Goal: Communication & Community: Ask a question

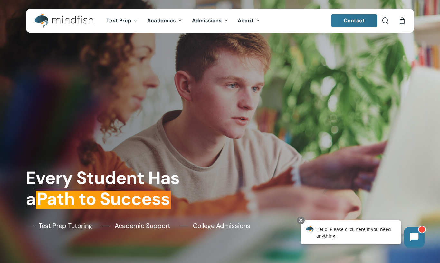
click at [128, 19] on span "Test Prep" at bounding box center [118, 20] width 25 height 7
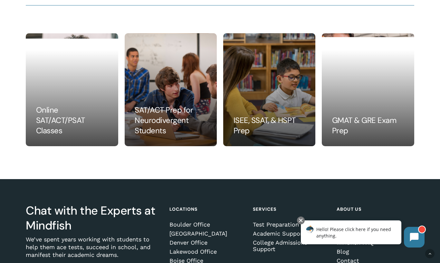
scroll to position [656, 0]
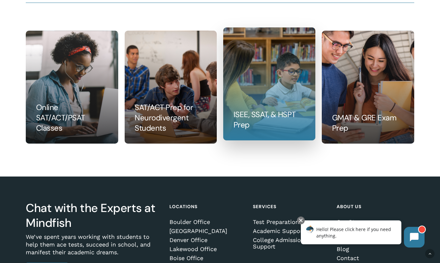
click at [277, 69] on link at bounding box center [270, 84] width 92 height 112
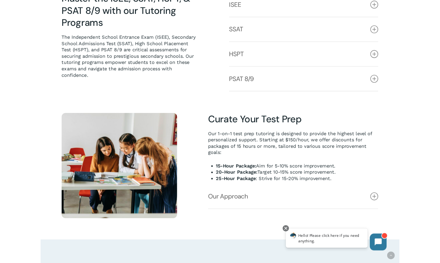
scroll to position [343, 0]
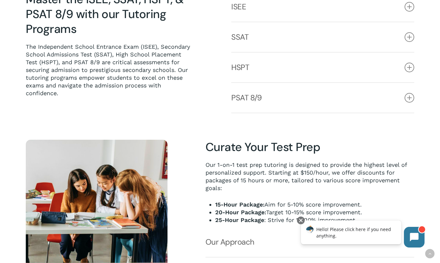
click at [265, 46] on link "SSAT" at bounding box center [322, 37] width 183 height 30
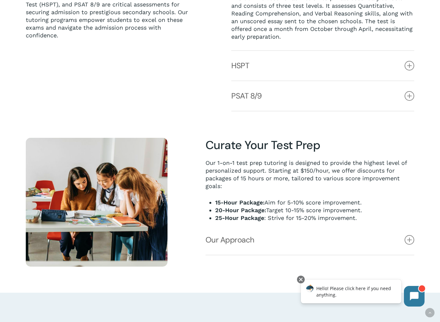
scroll to position [404, 0]
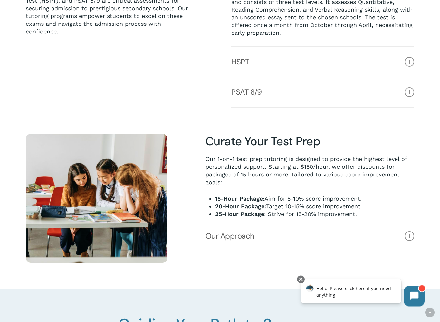
click at [412, 237] on icon at bounding box center [410, 237] width 10 height 10
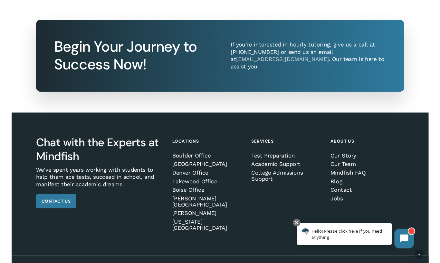
scroll to position [1282, 0]
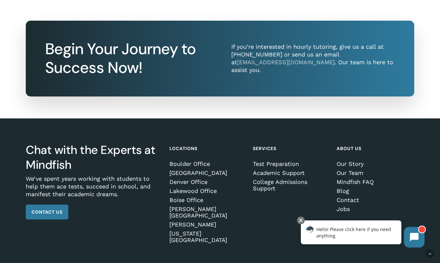
click at [437, 173] on div "Chat with the Experts at Mindfish We’ve spent years working with students to he…" at bounding box center [220, 193] width 440 height 150
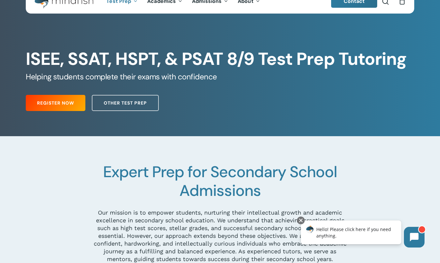
scroll to position [0, 0]
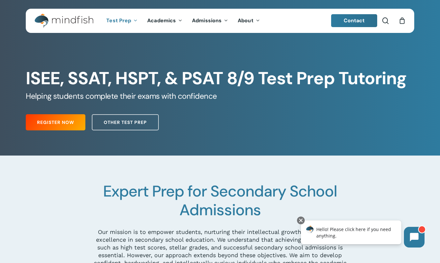
click at [440, 151] on div at bounding box center [220, 77] width 441 height 155
click at [353, 24] on span "Contact" at bounding box center [354, 20] width 21 height 7
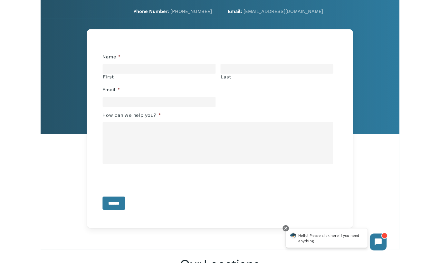
scroll to position [105, 0]
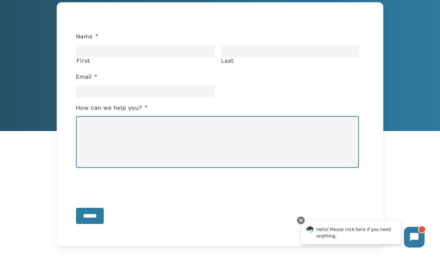
click at [91, 129] on textarea "How can we help you? *" at bounding box center [217, 142] width 283 height 52
click at [84, 130] on textarea "How can we help you? *" at bounding box center [217, 142] width 283 height 52
paste textarea "**********"
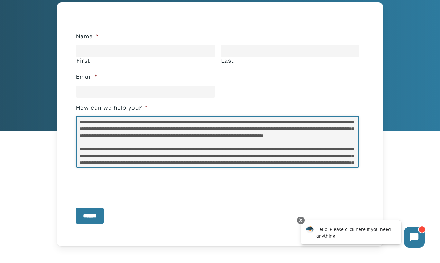
scroll to position [55, 0]
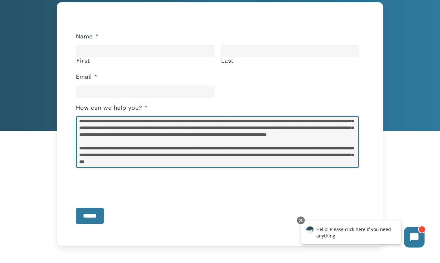
click at [84, 141] on textarea "How can we help you? *" at bounding box center [217, 142] width 283 height 52
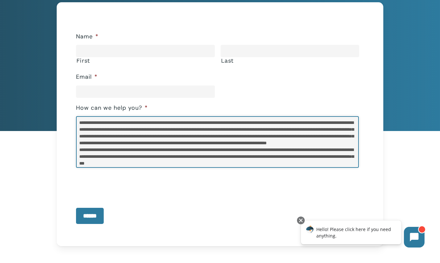
scroll to position [20, 0]
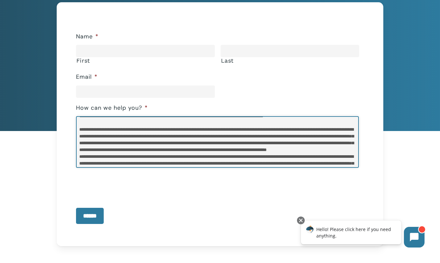
click at [92, 128] on textarea "How can we help you? *" at bounding box center [217, 142] width 283 height 52
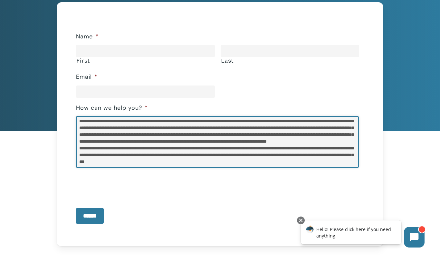
scroll to position [42, 0]
type textarea "**********"
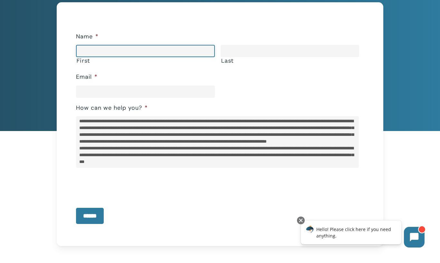
click at [129, 51] on input "First" at bounding box center [145, 51] width 139 height 12
type input "********"
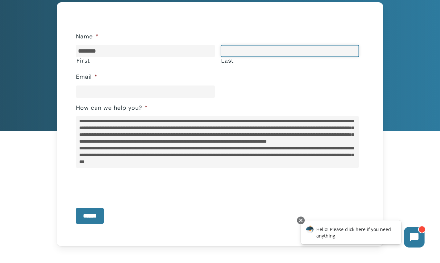
click at [273, 55] on input "Last" at bounding box center [290, 51] width 139 height 12
type input "****"
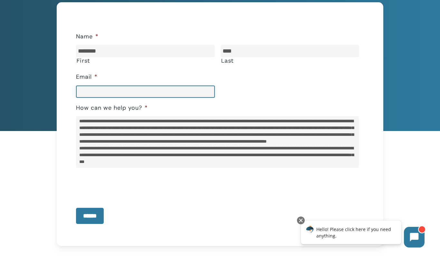
click at [110, 90] on input "Email *" at bounding box center [145, 91] width 139 height 12
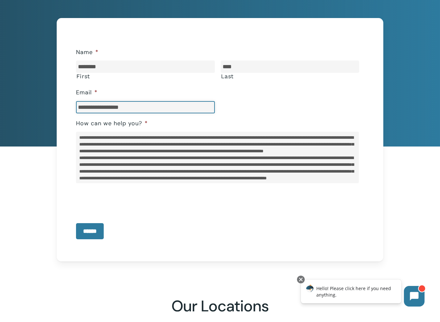
scroll to position [0, 0]
type input "**********"
click at [100, 234] on input "******" at bounding box center [90, 231] width 28 height 16
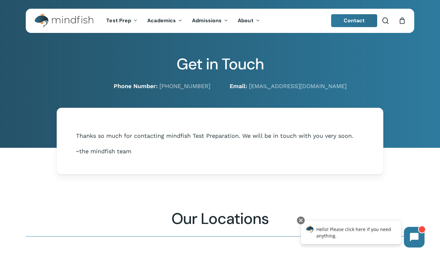
click at [358, 23] on span "Contact" at bounding box center [354, 20] width 21 height 7
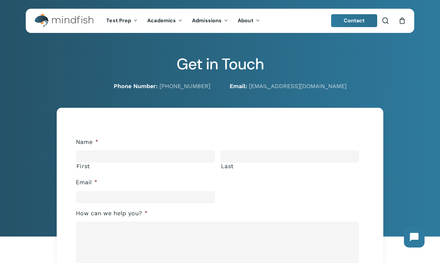
click at [256, 22] on icon "Main Menu" at bounding box center [257, 20] width 3 height 5
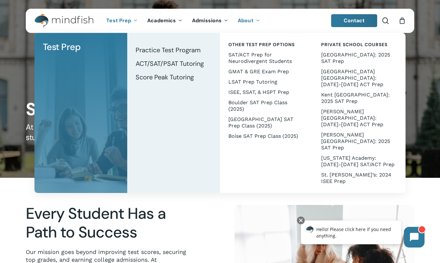
click at [277, 92] on span "ISEE, SSAT, & HSPT Prep" at bounding box center [258, 92] width 61 height 6
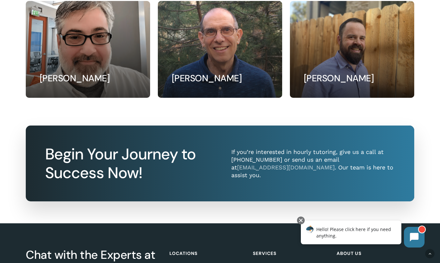
scroll to position [1180, 0]
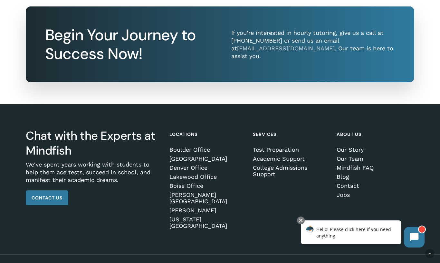
click at [201, 151] on link "Boulder Office" at bounding box center [208, 149] width 76 height 6
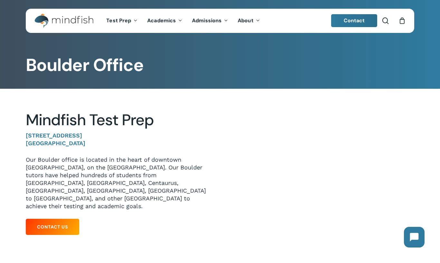
click at [67, 219] on link "Contact Us" at bounding box center [52, 227] width 53 height 16
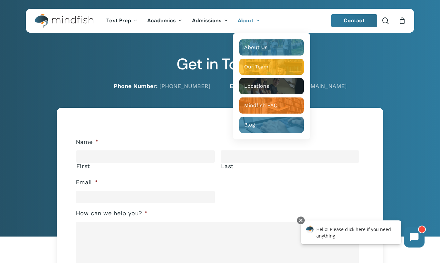
click at [288, 107] on div "Mindfish FAQ" at bounding box center [271, 105] width 55 height 6
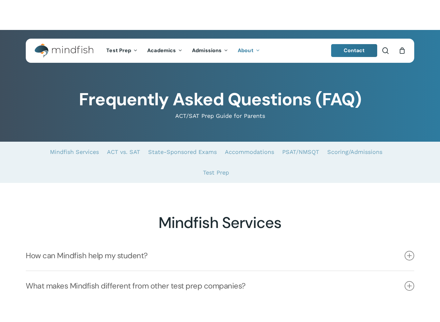
scroll to position [170, 0]
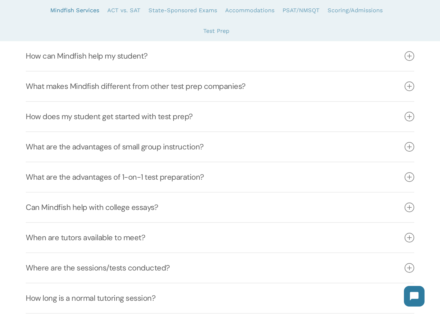
click at [235, 88] on link "What makes Mindfish different from other test prep companies?" at bounding box center [220, 87] width 389 height 30
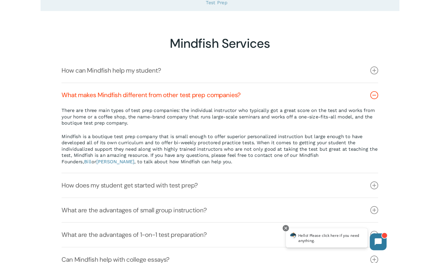
scroll to position [0, 0]
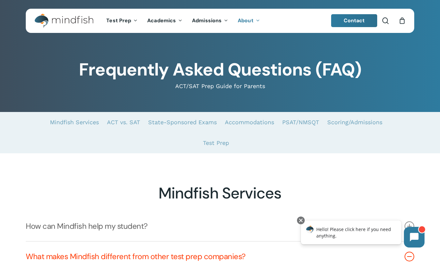
click at [73, 18] on img "Main Menu" at bounding box center [60, 21] width 53 height 15
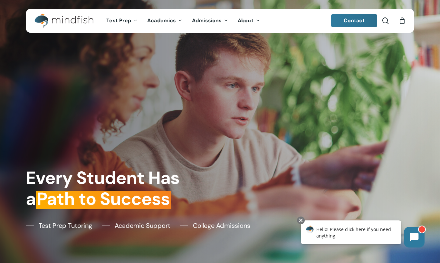
click at [356, 19] on span "Contact" at bounding box center [354, 20] width 21 height 7
